Goal: Find specific page/section: Find specific page/section

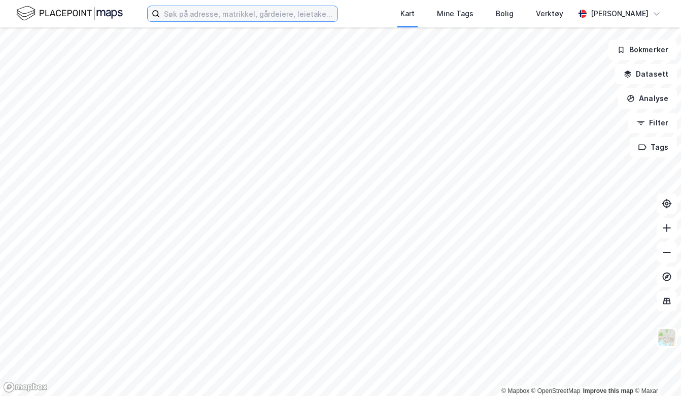
click at [183, 13] on input at bounding box center [249, 13] width 178 height 15
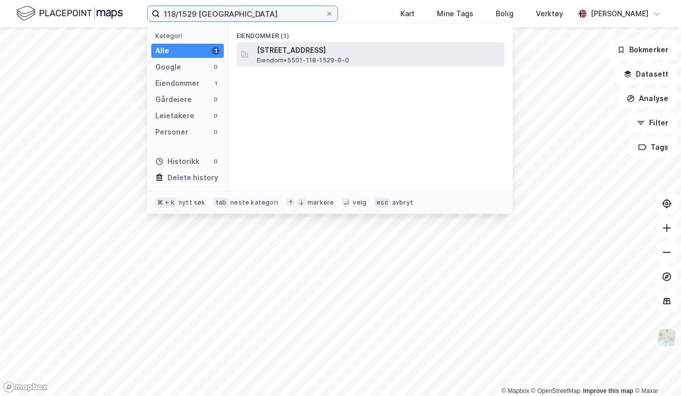
type input "118/1529 [GEOGRAPHIC_DATA]"
click at [279, 52] on span "[STREET_ADDRESS]" at bounding box center [379, 50] width 244 height 12
